Goal: Information Seeking & Learning: Learn about a topic

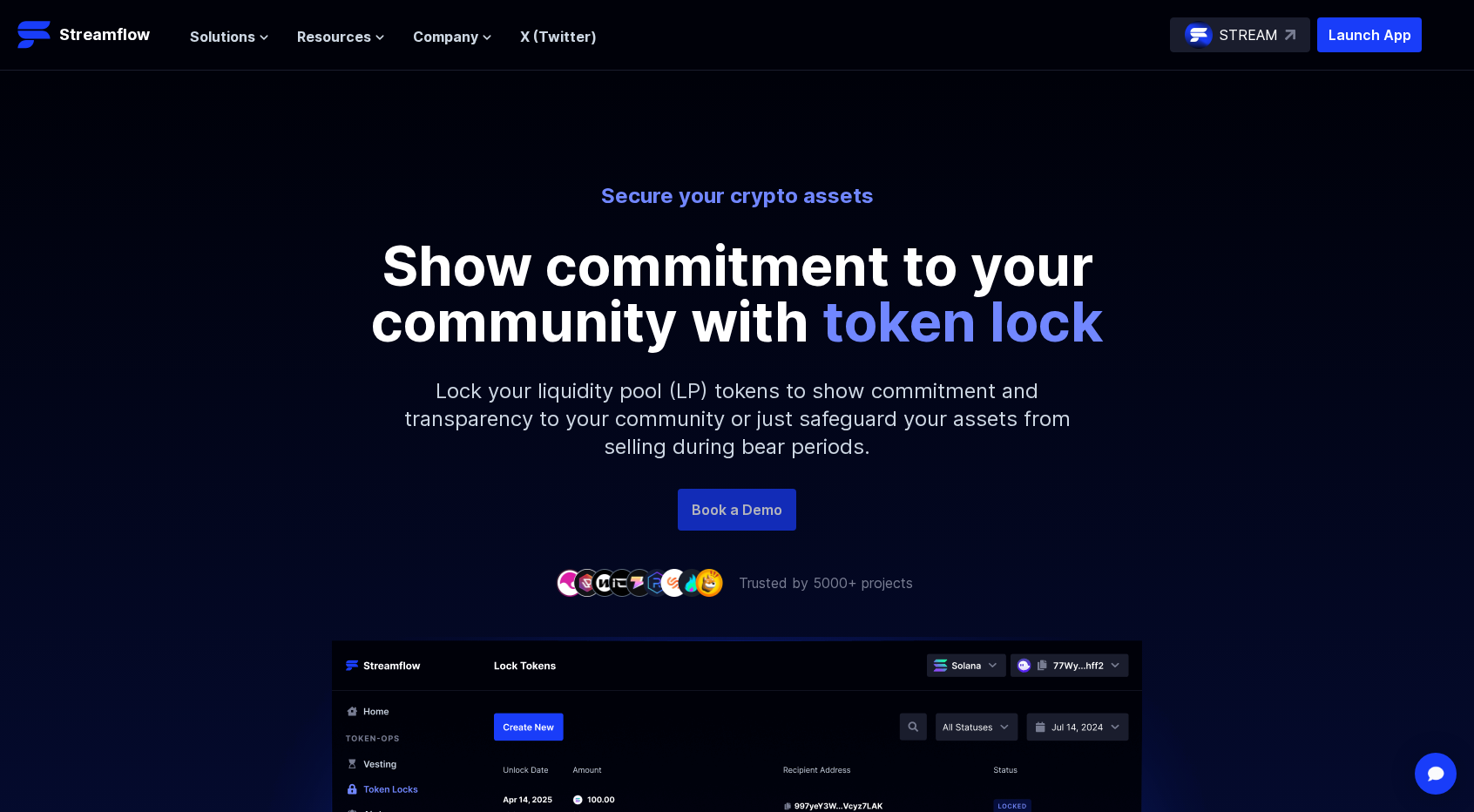
click at [764, 516] on link "Book a Demo" at bounding box center [737, 508] width 119 height 42
click at [1357, 40] on p "Launch App" at bounding box center [1370, 35] width 104 height 35
click at [251, 40] on span "Solutions" at bounding box center [222, 37] width 66 height 21
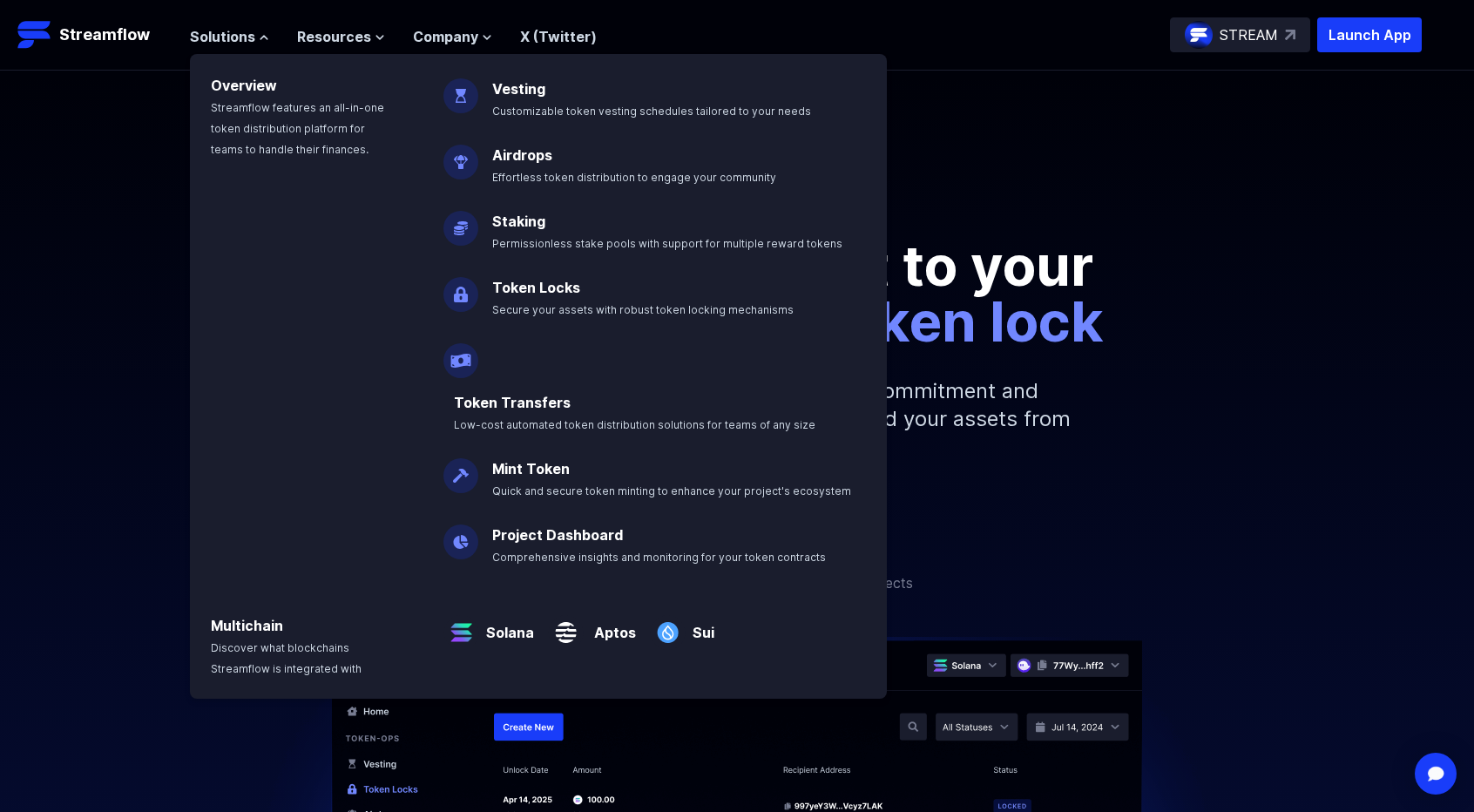
click at [530, 287] on link "Token Locks" at bounding box center [536, 287] width 88 height 17
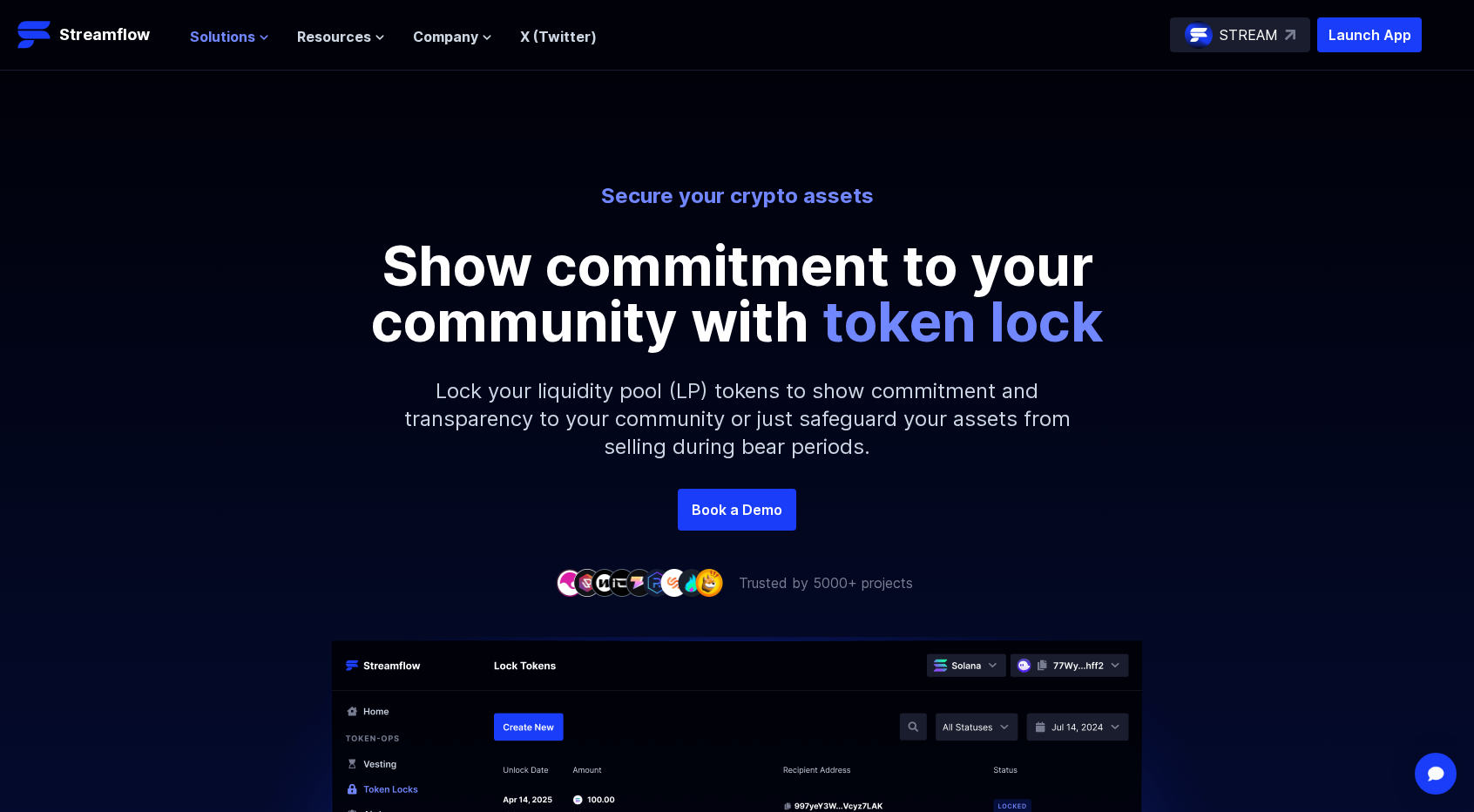
click at [250, 32] on span "Solutions" at bounding box center [222, 37] width 66 height 21
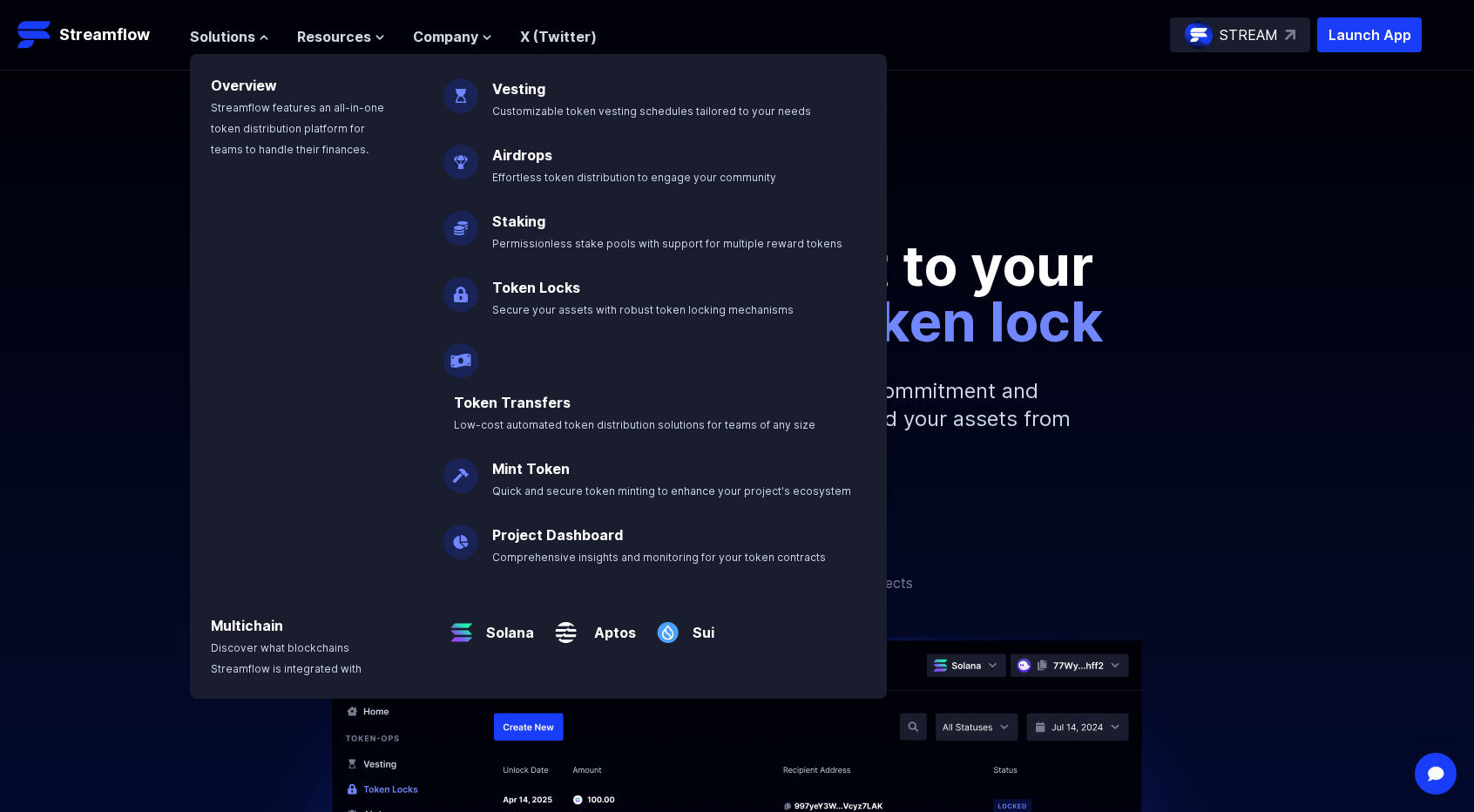
click at [540, 289] on link "Token Locks" at bounding box center [536, 287] width 88 height 17
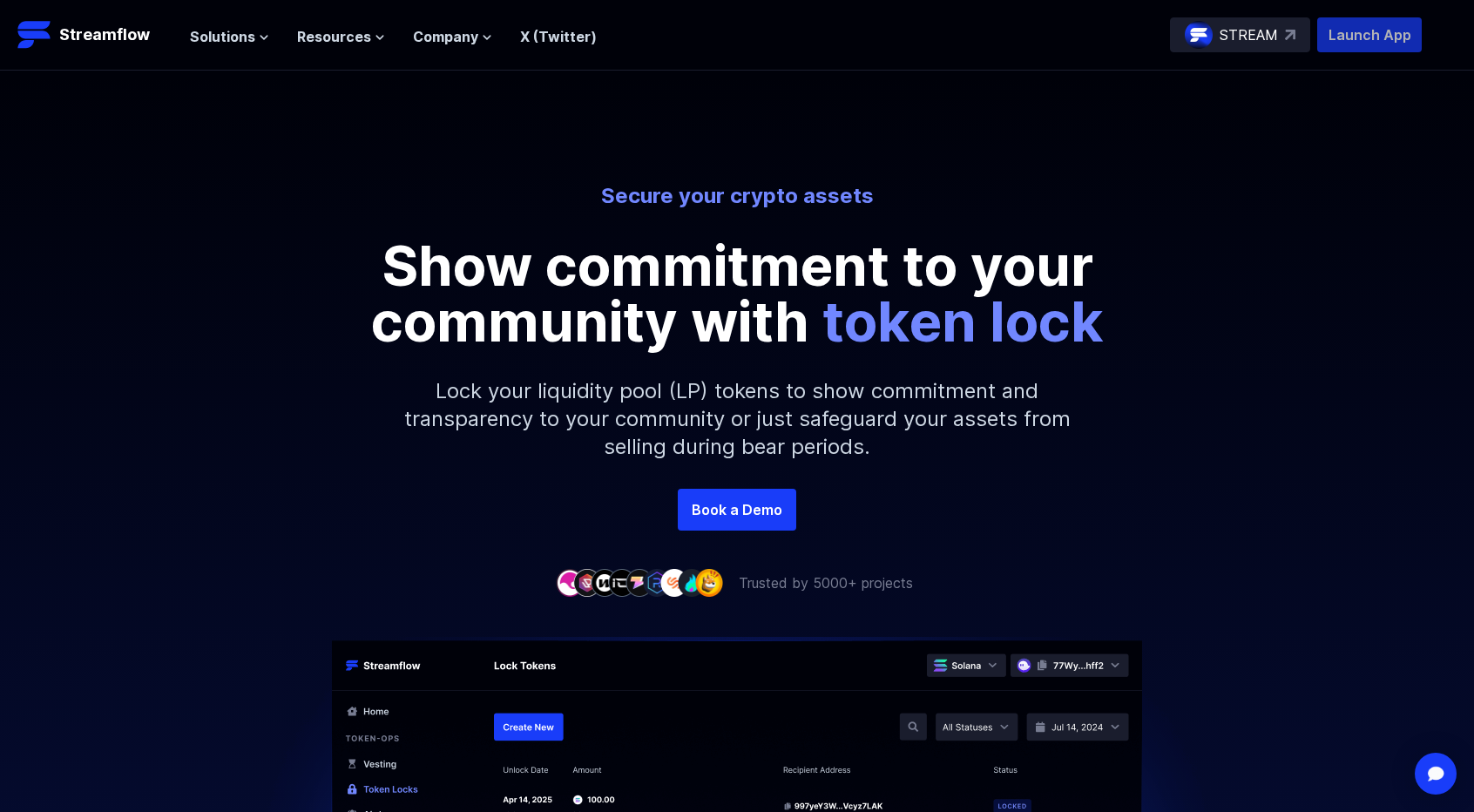
click at [1368, 37] on p "Launch App" at bounding box center [1370, 35] width 104 height 35
